Goal: Task Accomplishment & Management: Manage account settings

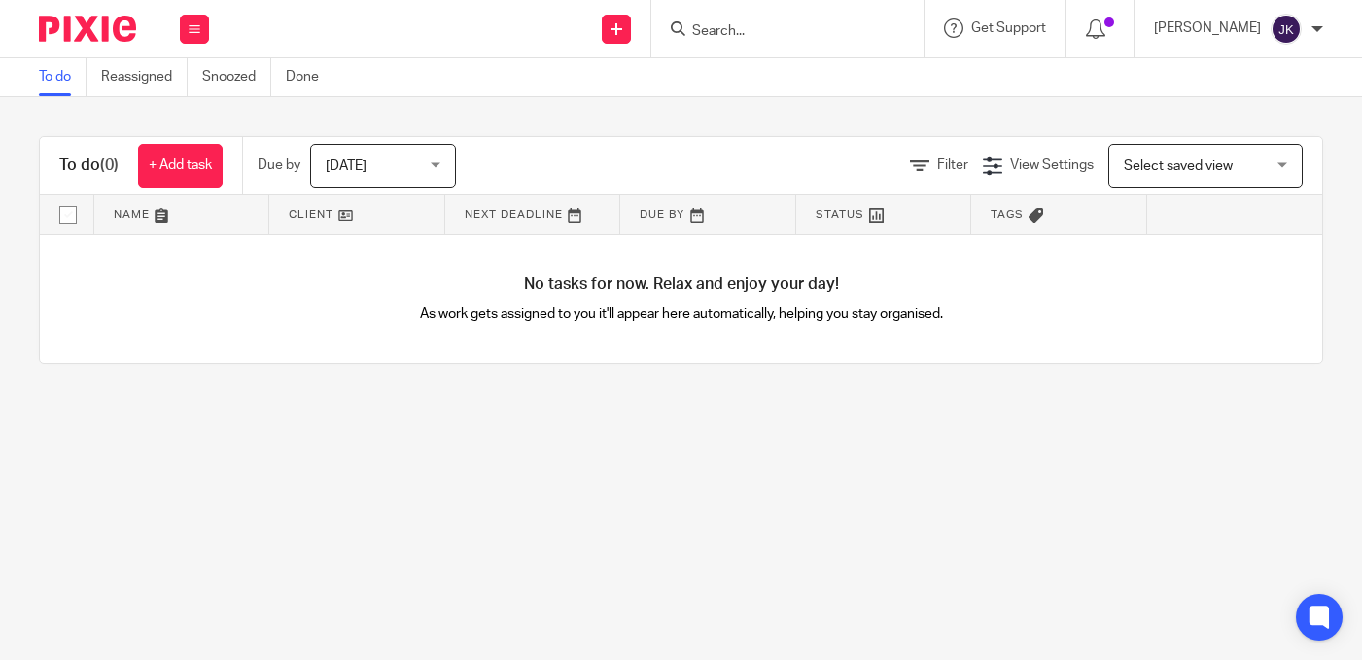
click at [399, 161] on span "[DATE]" at bounding box center [377, 165] width 103 height 41
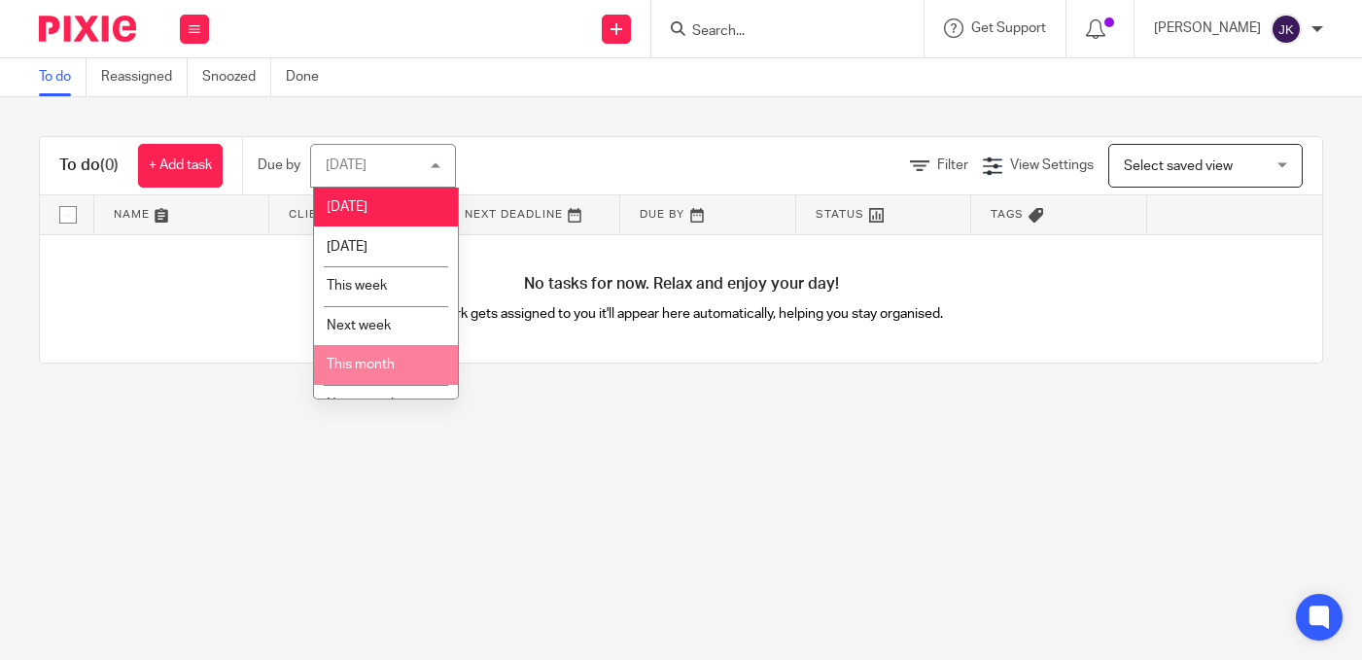
scroll to position [65, 0]
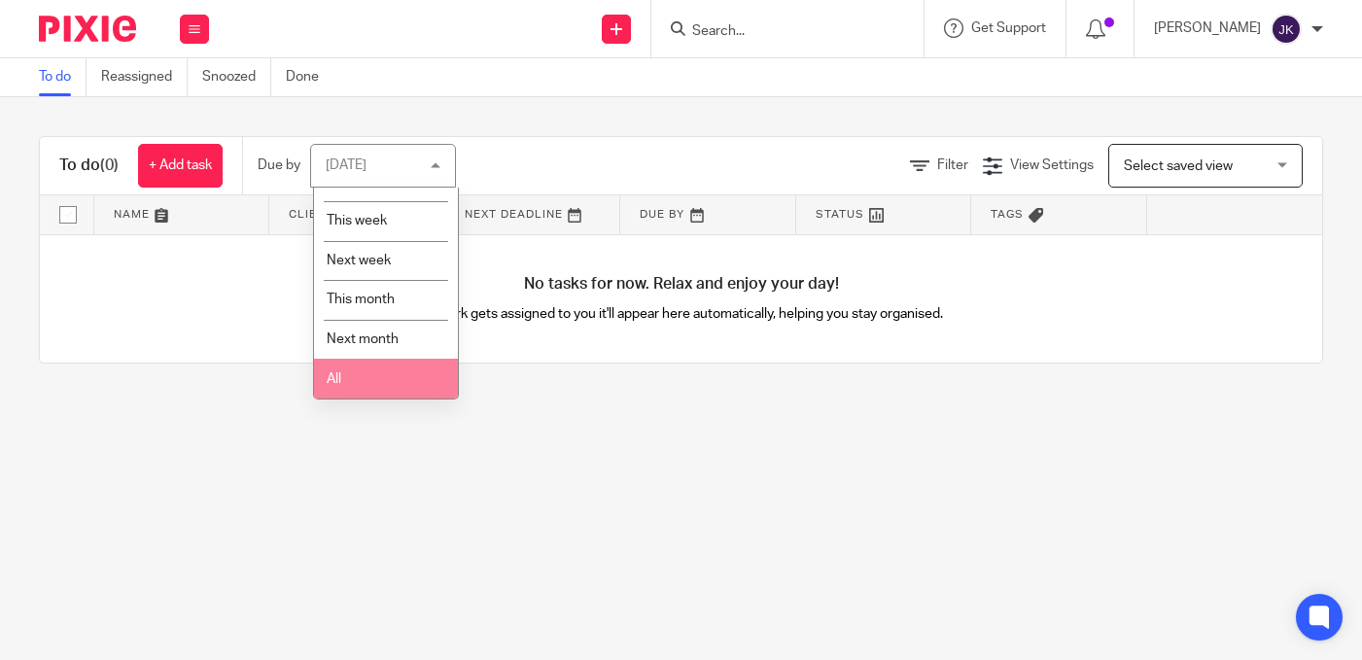
click at [381, 371] on li "All" at bounding box center [386, 379] width 144 height 40
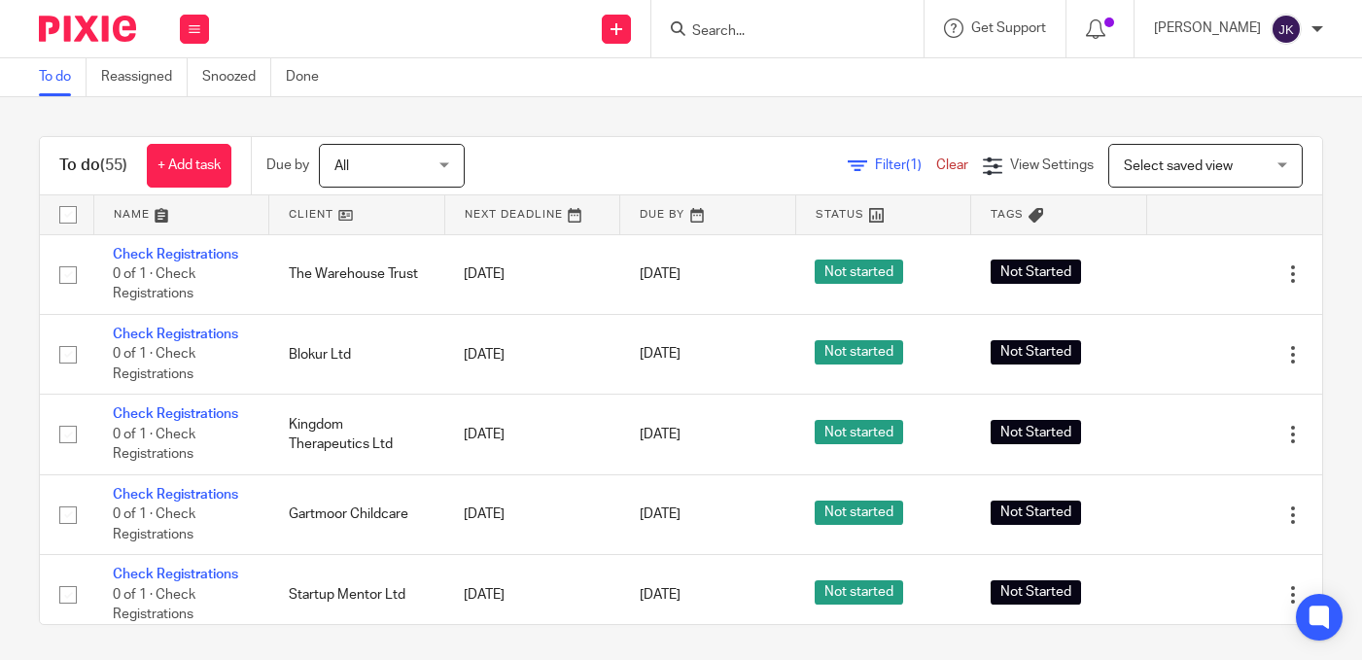
click at [1298, 32] on img at bounding box center [1286, 29] width 31 height 31
click at [1227, 134] on span "Logout" at bounding box center [1234, 135] width 44 height 14
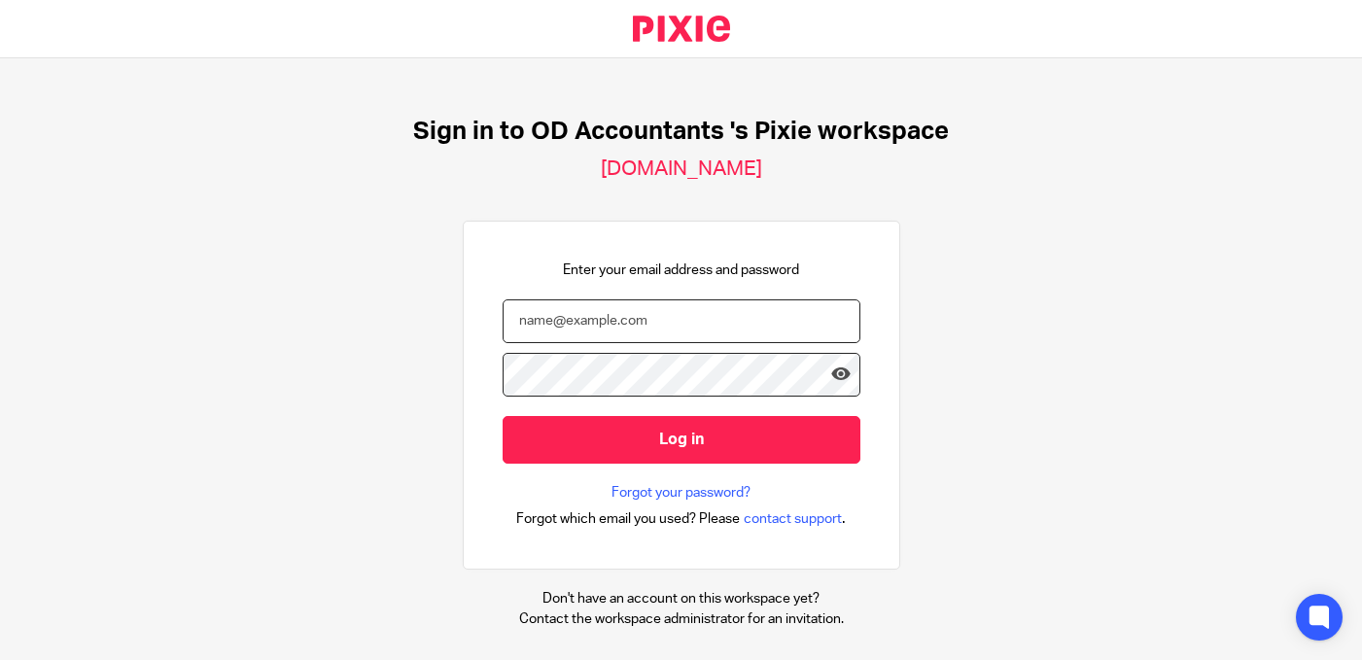
click at [626, 324] on input "email" at bounding box center [682, 322] width 358 height 44
type input "johannekassardjian@probusinessuk.com"
